Goal: Information Seeking & Learning: Learn about a topic

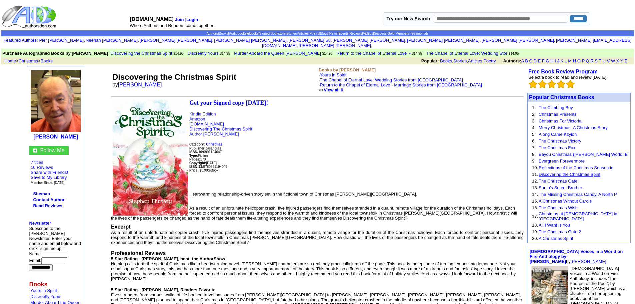
click at [584, 172] on link "Discovering the Christmas Spirit" at bounding box center [570, 174] width 62 height 5
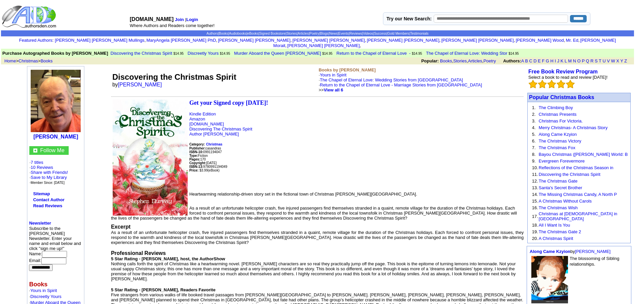
click at [588, 172] on link "Discovering the Christmas Spirit" at bounding box center [570, 174] width 62 height 5
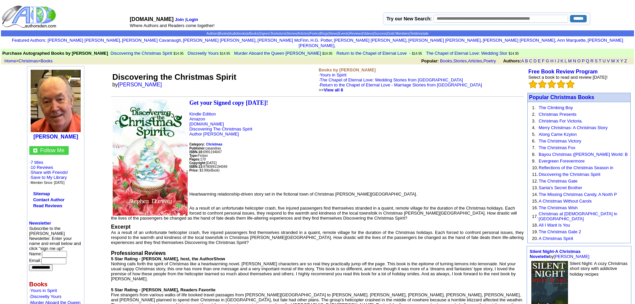
click at [588, 172] on link "Discovering the Christmas Spirit" at bounding box center [570, 174] width 62 height 5
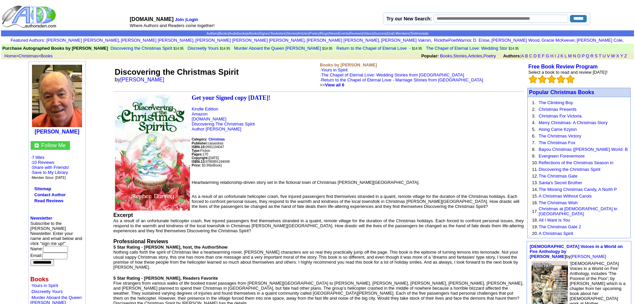
click at [588, 169] on link "Discovering the Christmas Spirit" at bounding box center [570, 169] width 62 height 5
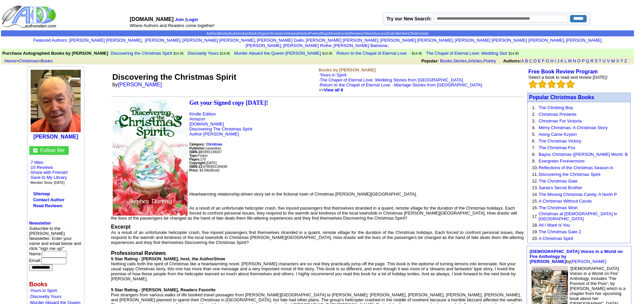
click at [588, 172] on link "Discovering the Christmas Spirit" at bounding box center [570, 174] width 62 height 5
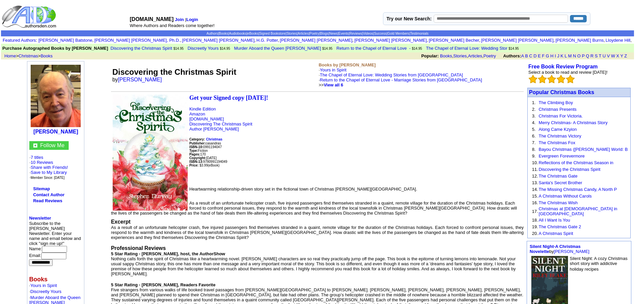
click at [588, 169] on link "Discovering the Christmas Spirit" at bounding box center [570, 169] width 62 height 5
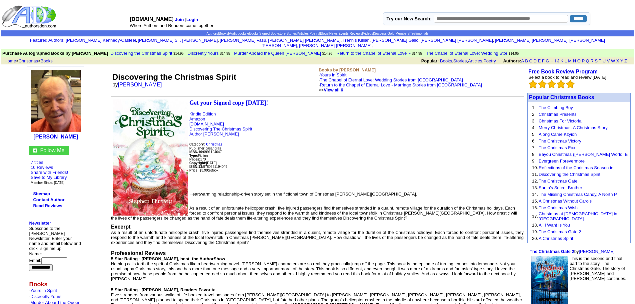
click at [588, 172] on link "Discovering the Christmas Spirit" at bounding box center [570, 174] width 62 height 5
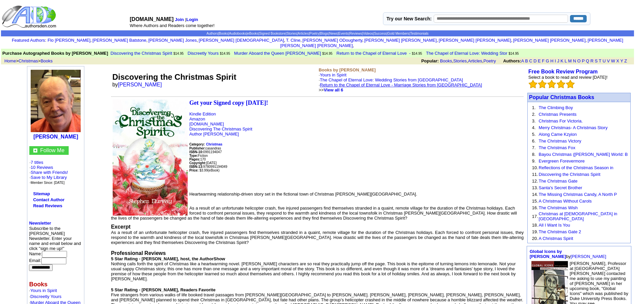
click at [401, 82] on link "Return to the Chapel of Eternal Love - Marriage Stories from [GEOGRAPHIC_DATA]" at bounding box center [401, 84] width 162 height 5
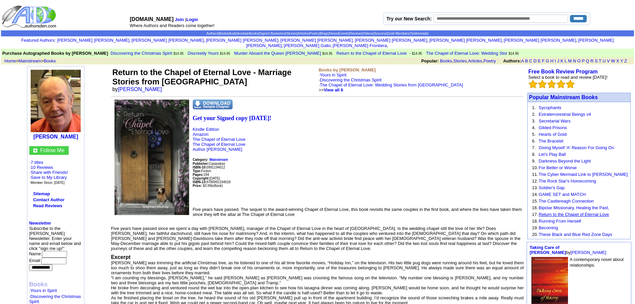
click at [600, 212] on link "Return to the Chapel of Eternal Love" at bounding box center [574, 214] width 70 height 5
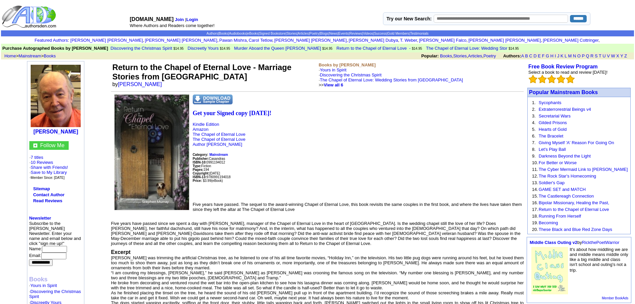
click at [600, 209] on link "Return to the Chapel of Eternal Love" at bounding box center [574, 209] width 70 height 5
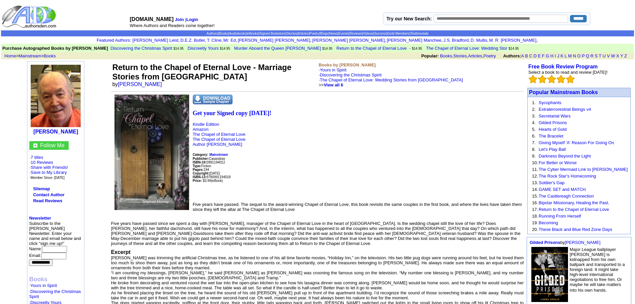
click at [600, 209] on link "Return to the Chapel of Eternal Love" at bounding box center [574, 209] width 70 height 5
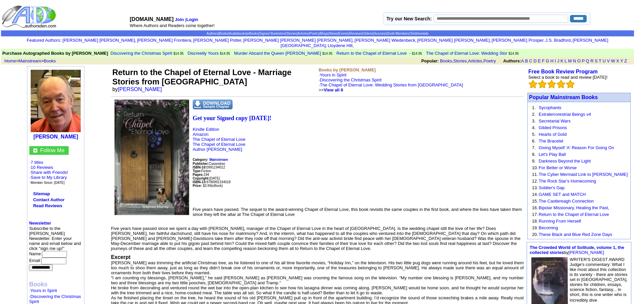
click at [600, 212] on link "Return to the Chapel of Eternal Love" at bounding box center [574, 214] width 70 height 5
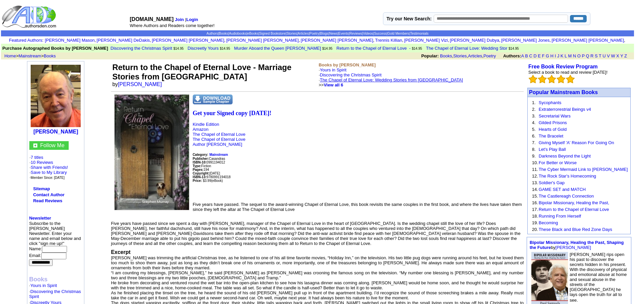
click at [412, 79] on link "The Chapel of Eternal Love: Wedding Stories from [GEOGRAPHIC_DATA]" at bounding box center [391, 79] width 143 height 5
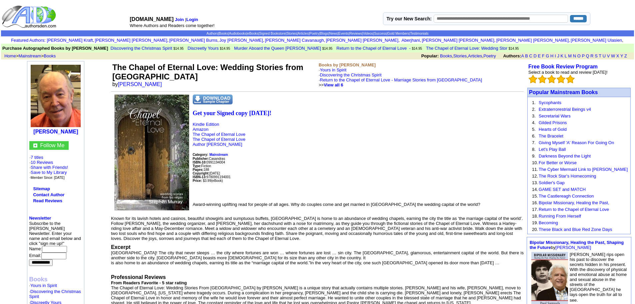
click at [412, 79] on link "Return to the Chapel of Eternal Love - Marriage Stories from [GEOGRAPHIC_DATA]" at bounding box center [401, 79] width 162 height 5
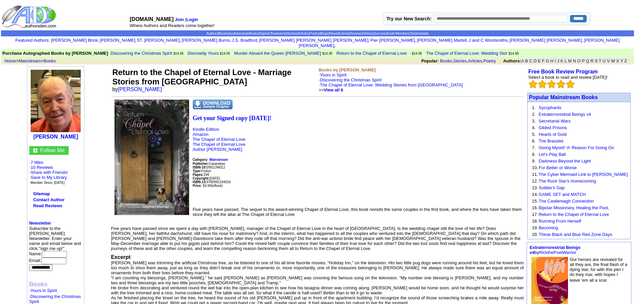
click at [412, 82] on link "The Chapel of Eternal Love: Wedding Stories from [GEOGRAPHIC_DATA]" at bounding box center [391, 84] width 143 height 5
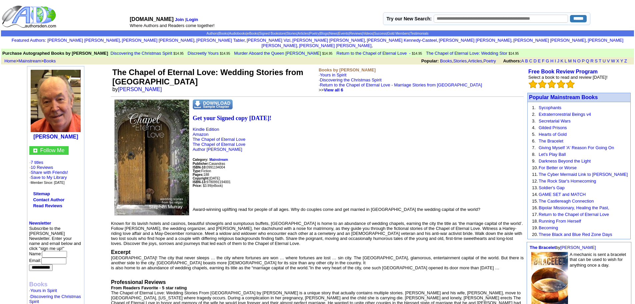
click at [412, 82] on link "Return to the Chapel of Eternal Love - Marriage Stories from [GEOGRAPHIC_DATA]" at bounding box center [401, 84] width 162 height 5
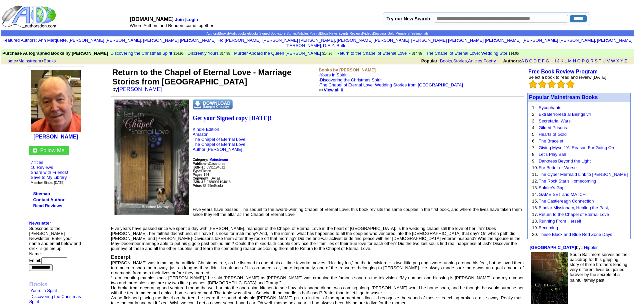
click at [412, 82] on link "The Chapel of Eternal Love: Wedding Stories from [GEOGRAPHIC_DATA]" at bounding box center [391, 84] width 143 height 5
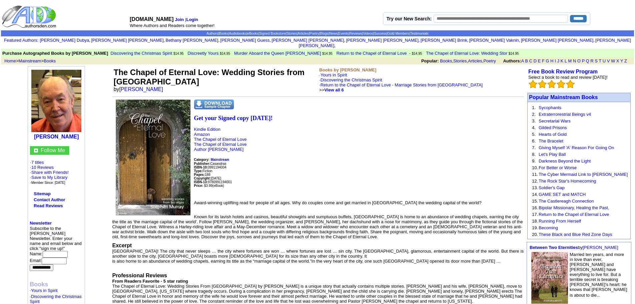
click at [412, 82] on link "Return to the Chapel of Eternal Love - Marriage Stories from [GEOGRAPHIC_DATA]" at bounding box center [401, 84] width 162 height 5
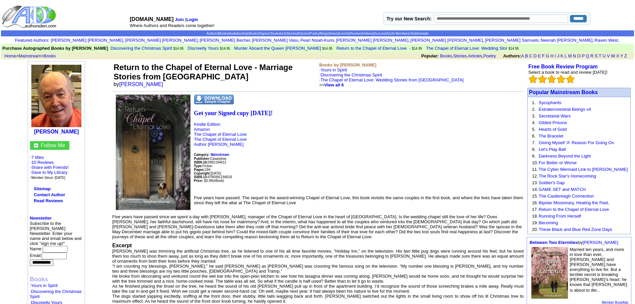
click at [412, 79] on link "The Chapel of Eternal Love: Wedding Stories from [GEOGRAPHIC_DATA]" at bounding box center [391, 79] width 143 height 5
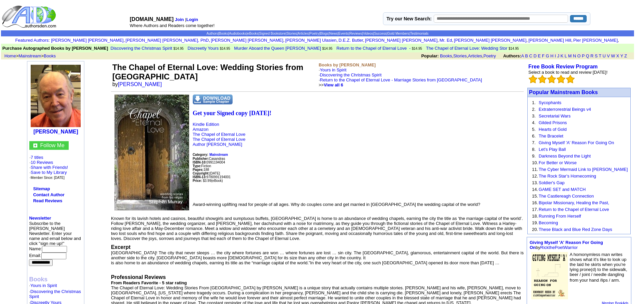
click at [412, 79] on link "Return to the Chapel of Eternal Love - Marriage Stories from [GEOGRAPHIC_DATA]" at bounding box center [401, 79] width 162 height 5
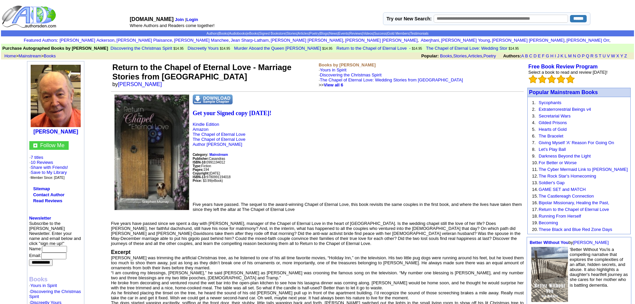
click at [412, 79] on link "The Chapel of Eternal Love: Wedding Stories from [GEOGRAPHIC_DATA]" at bounding box center [391, 79] width 143 height 5
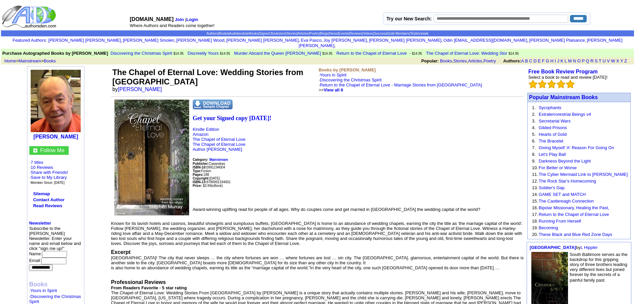
click at [412, 82] on link "Return to the Chapel of Eternal Love - Marriage Stories from [GEOGRAPHIC_DATA]" at bounding box center [401, 84] width 162 height 5
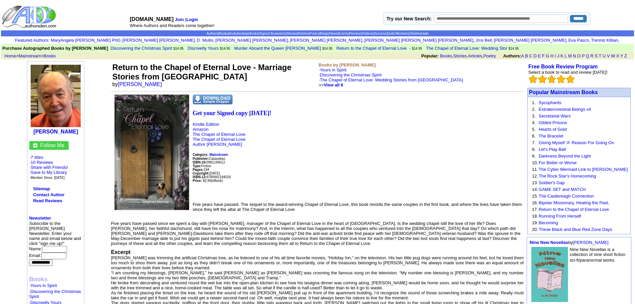
click at [412, 79] on link "The Chapel of Eternal Love: Wedding Stories from [GEOGRAPHIC_DATA]" at bounding box center [391, 79] width 143 height 5
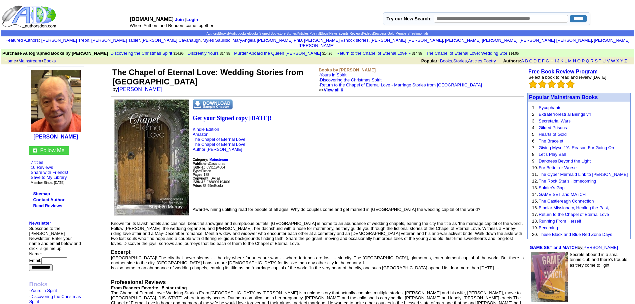
click at [412, 82] on link "Return to the Chapel of Eternal Love - Marriage Stories from [GEOGRAPHIC_DATA]" at bounding box center [401, 84] width 162 height 5
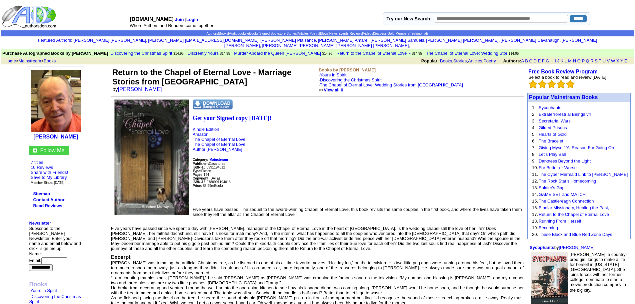
click at [412, 82] on link "The Chapel of Eternal Love: Wedding Stories from [GEOGRAPHIC_DATA]" at bounding box center [391, 84] width 143 height 5
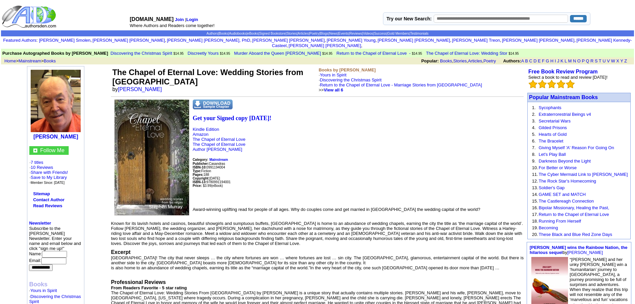
click at [412, 82] on link "Return to the Chapel of Eternal Love - Marriage Stories from [GEOGRAPHIC_DATA]" at bounding box center [401, 84] width 162 height 5
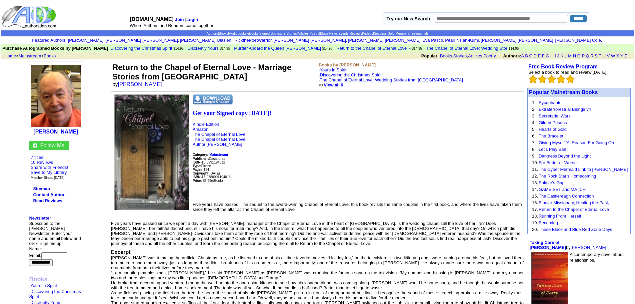
click at [412, 79] on link "The Chapel of Eternal Love: Wedding Stories from [GEOGRAPHIC_DATA]" at bounding box center [391, 79] width 143 height 5
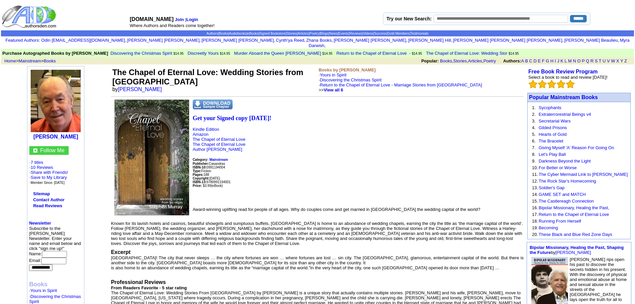
click at [412, 82] on link "Return to the Chapel of Eternal Love - Marriage Stories from [GEOGRAPHIC_DATA]" at bounding box center [401, 84] width 162 height 5
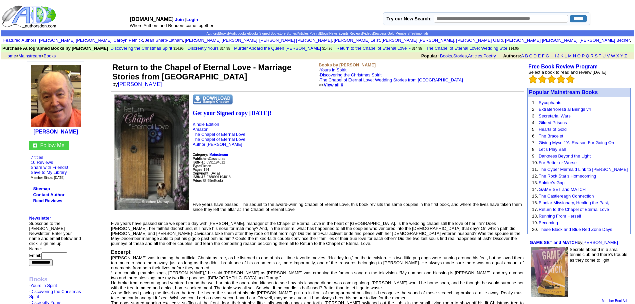
click at [412, 79] on link "The Chapel of Eternal Love: Wedding Stories from [GEOGRAPHIC_DATA]" at bounding box center [391, 79] width 143 height 5
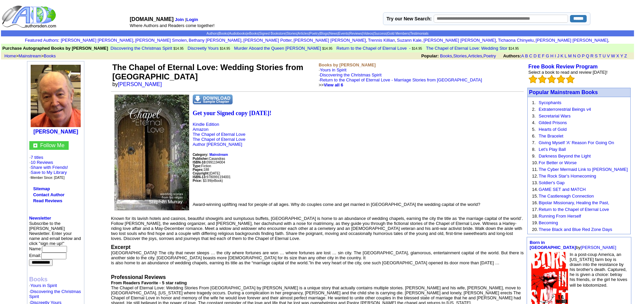
click at [412, 79] on link "Return to the Chapel of Eternal Love - Marriage Stories from [GEOGRAPHIC_DATA]" at bounding box center [401, 79] width 162 height 5
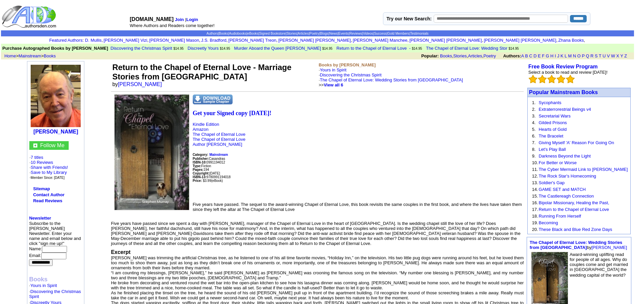
click at [412, 79] on link "The Chapel of Eternal Love: Wedding Stories from [GEOGRAPHIC_DATA]" at bounding box center [391, 79] width 143 height 5
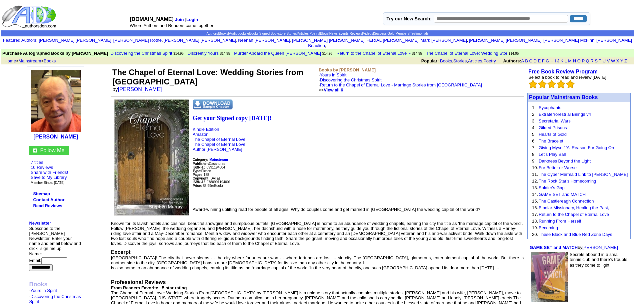
click at [412, 82] on link "Return to the Chapel of Eternal Love - Marriage Stories from [GEOGRAPHIC_DATA]" at bounding box center [401, 84] width 162 height 5
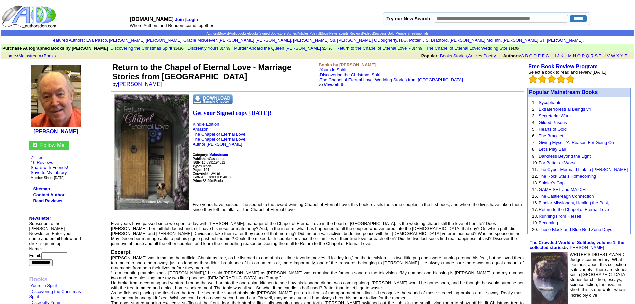
click at [412, 79] on link "The Chapel of Eternal Love: Wedding Stories from [GEOGRAPHIC_DATA]" at bounding box center [391, 79] width 143 height 5
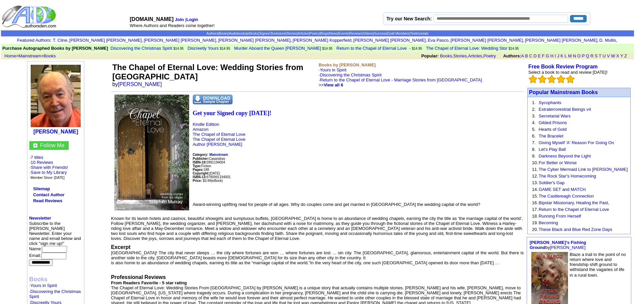
click at [412, 79] on link "Return to the Chapel of Eternal Love - Marriage Stories from [GEOGRAPHIC_DATA]" at bounding box center [401, 79] width 162 height 5
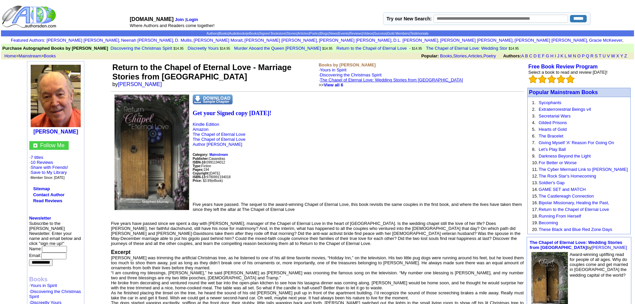
click at [412, 79] on link "The Chapel of Eternal Love: Wedding Stories from [GEOGRAPHIC_DATA]" at bounding box center [391, 79] width 143 height 5
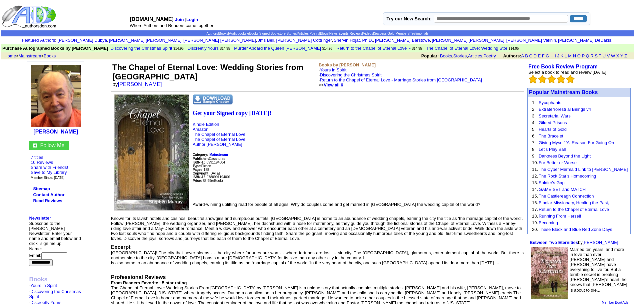
click at [412, 79] on link "Return to the Chapel of Eternal Love - Marriage Stories from [GEOGRAPHIC_DATA]" at bounding box center [401, 79] width 162 height 5
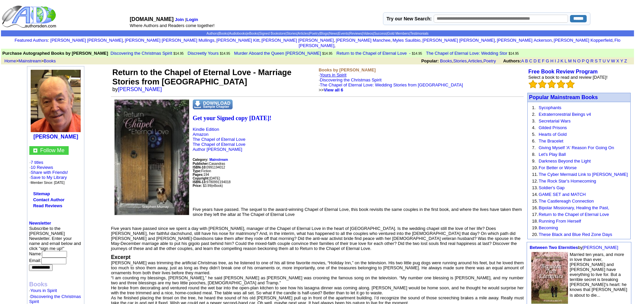
click at [338, 72] on link "Yours in Spirit" at bounding box center [333, 74] width 27 height 5
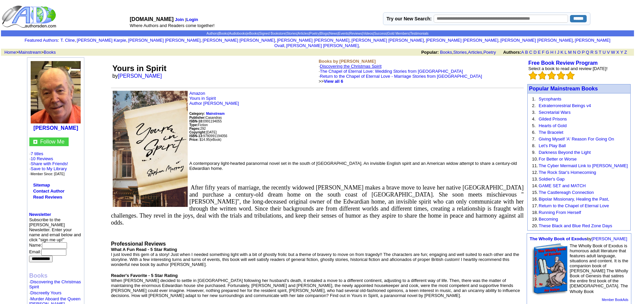
click at [342, 64] on link "Discovering the Christmas Spirit" at bounding box center [351, 66] width 62 height 5
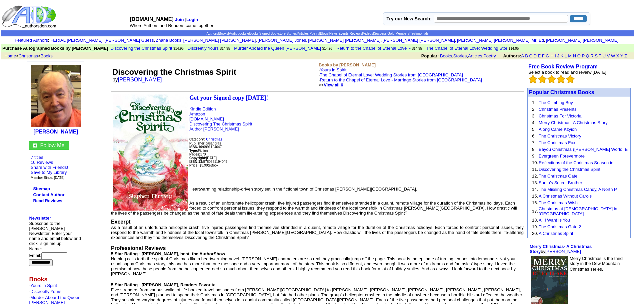
click at [341, 69] on link "Yours in Spirit" at bounding box center [333, 69] width 27 height 5
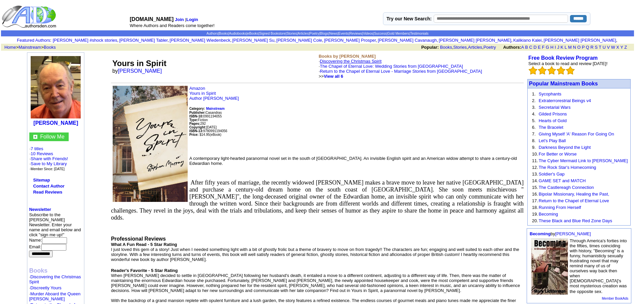
click at [343, 62] on link "Discovering the Christmas Spirit" at bounding box center [351, 61] width 62 height 5
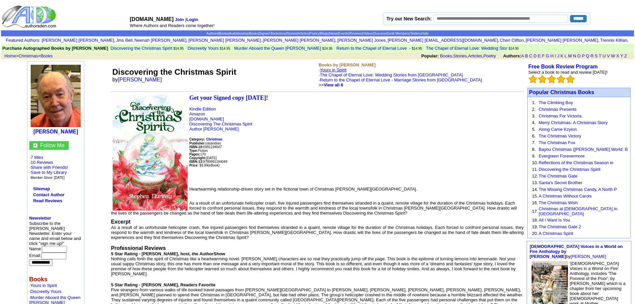
click at [340, 68] on link "Yours in Spirit" at bounding box center [333, 69] width 27 height 5
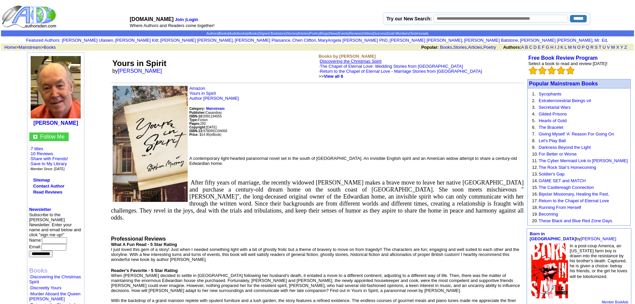
click at [344, 62] on link "Discovering the Christmas Spirit" at bounding box center [351, 61] width 62 height 5
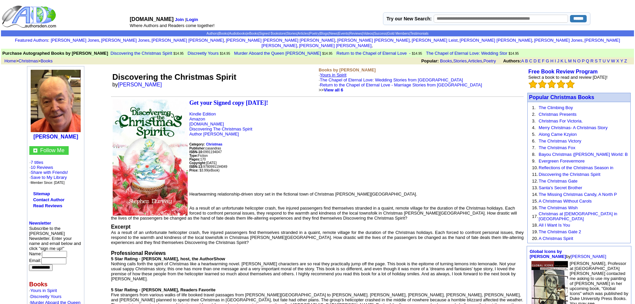
click at [339, 72] on link "Yours in Spirit" at bounding box center [333, 74] width 27 height 5
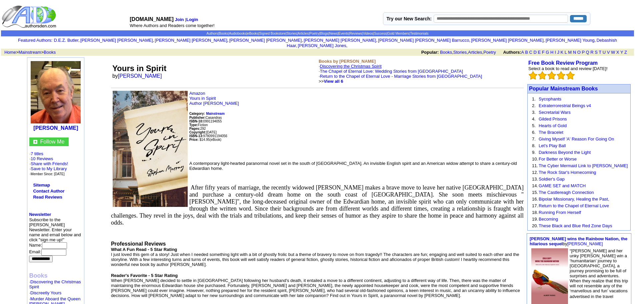
click at [344, 64] on link "Discovering the Christmas Spirit" at bounding box center [351, 66] width 62 height 5
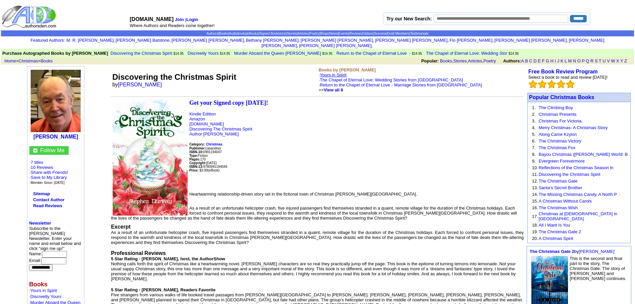
click at [340, 72] on link "Yours in Spirit" at bounding box center [333, 74] width 27 height 5
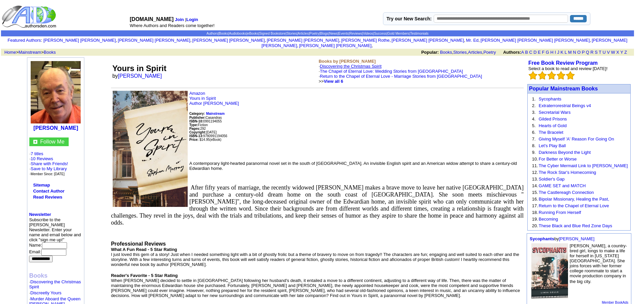
click at [345, 64] on link "Discovering the Christmas Spirit" at bounding box center [351, 66] width 62 height 5
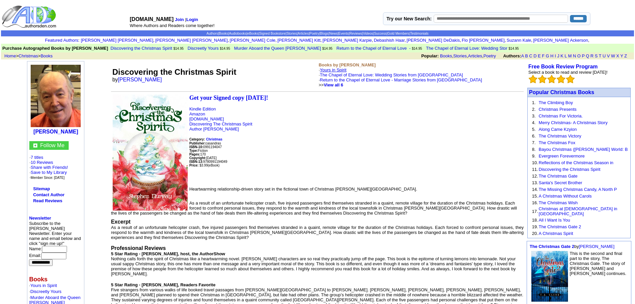
click at [338, 68] on link "Yours in Spirit" at bounding box center [333, 69] width 27 height 5
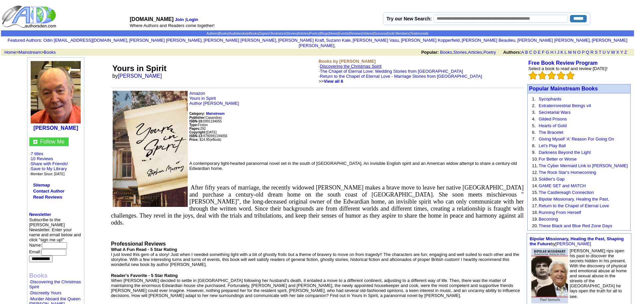
click at [345, 64] on link "Discovering the Christmas Spirit" at bounding box center [351, 66] width 62 height 5
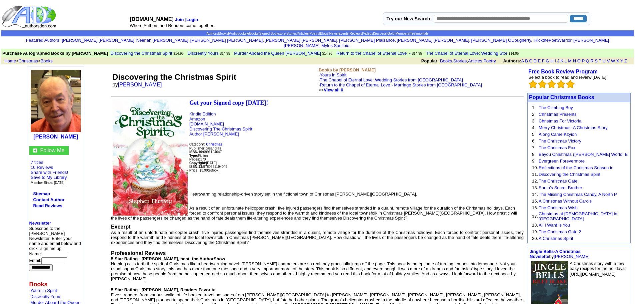
click at [339, 72] on link "Yours in Spirit" at bounding box center [333, 74] width 27 height 5
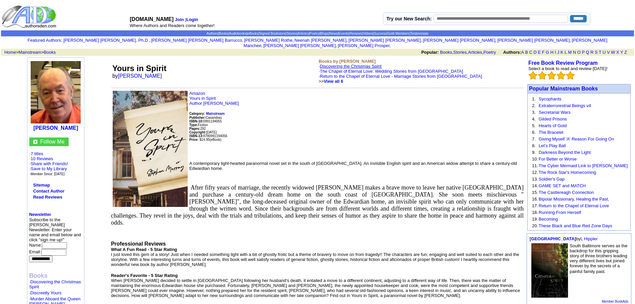
click at [351, 64] on link "Discovering the Christmas Spirit" at bounding box center [351, 66] width 62 height 5
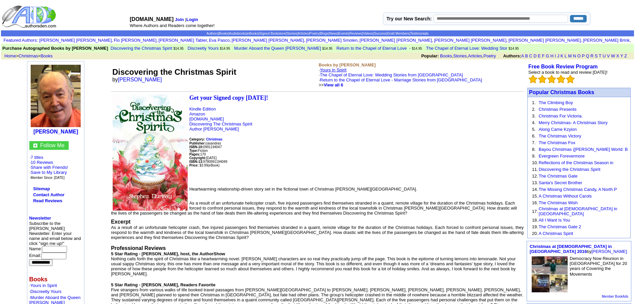
click at [339, 69] on link "Yours in Spirit" at bounding box center [333, 69] width 27 height 5
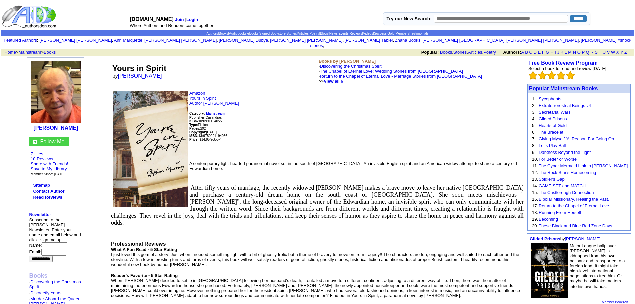
click at [356, 64] on link "Discovering the Christmas Spirit" at bounding box center [351, 66] width 62 height 5
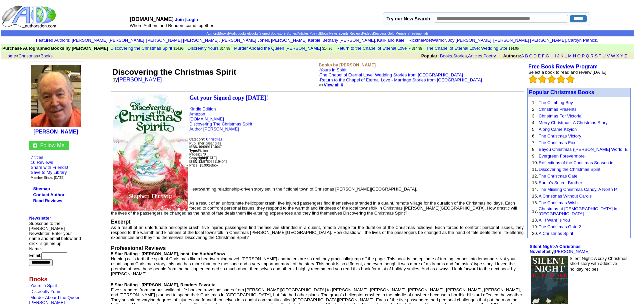
click at [343, 71] on link "Yours in Spirit" at bounding box center [333, 69] width 27 height 5
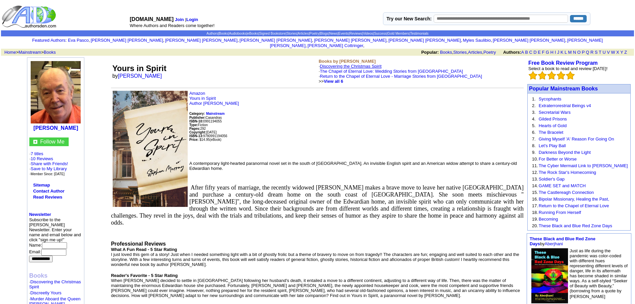
click at [361, 64] on link "Discovering the Christmas Spirit" at bounding box center [351, 66] width 62 height 5
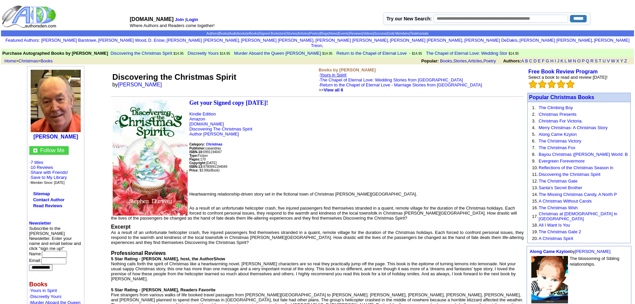
click at [344, 72] on link "Yours in Spirit" at bounding box center [333, 74] width 27 height 5
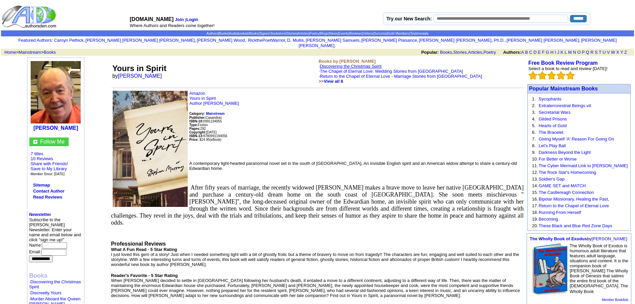
click at [357, 64] on link "Discovering the Christmas Spirit" at bounding box center [351, 66] width 62 height 5
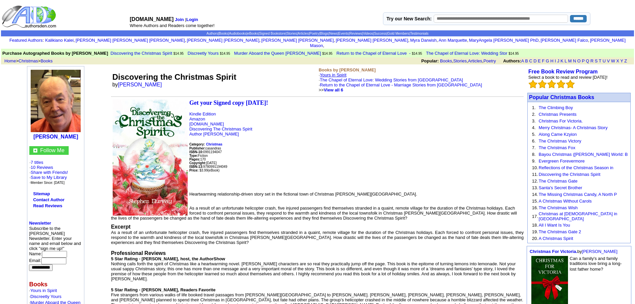
click at [337, 72] on link "Yours in Spirit" at bounding box center [333, 74] width 27 height 5
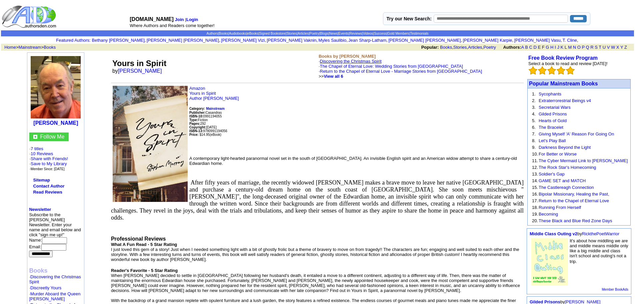
click at [357, 61] on link "Discovering the Christmas Spirit" at bounding box center [351, 61] width 62 height 5
